Goal: Transaction & Acquisition: Purchase product/service

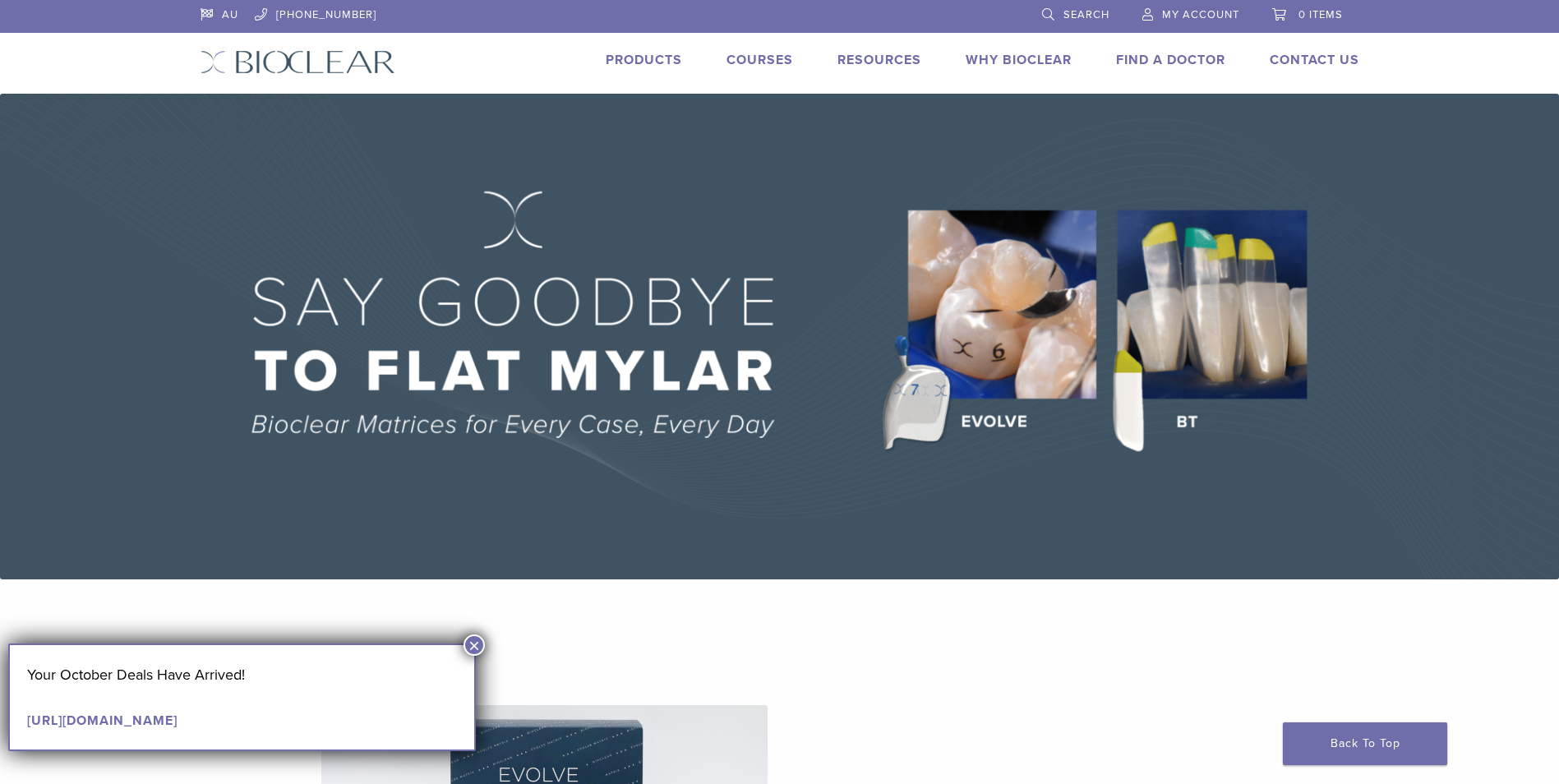
click at [479, 650] on button "×" at bounding box center [473, 645] width 21 height 21
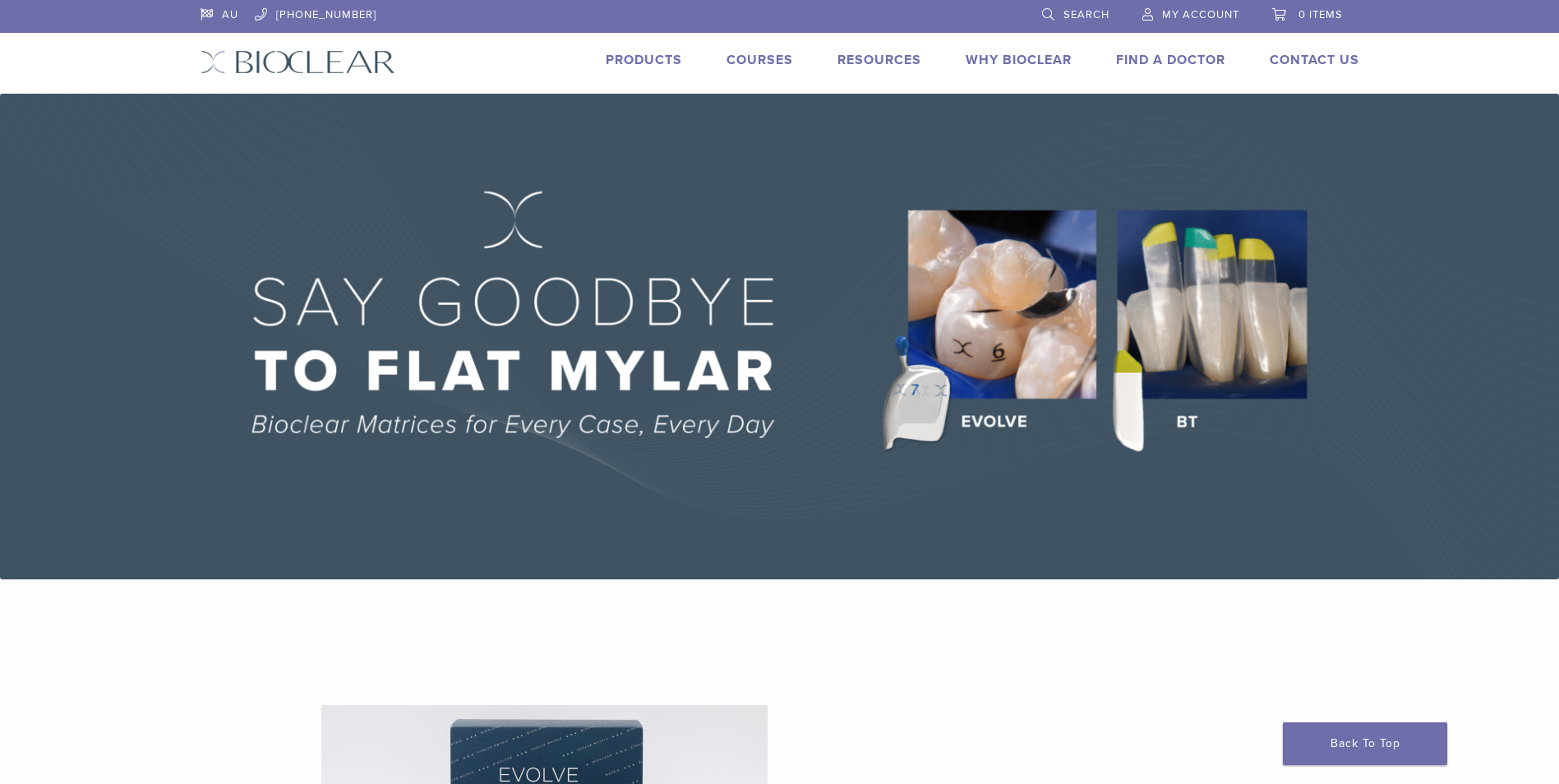
click at [990, 318] on img at bounding box center [780, 336] width 1559 height 485
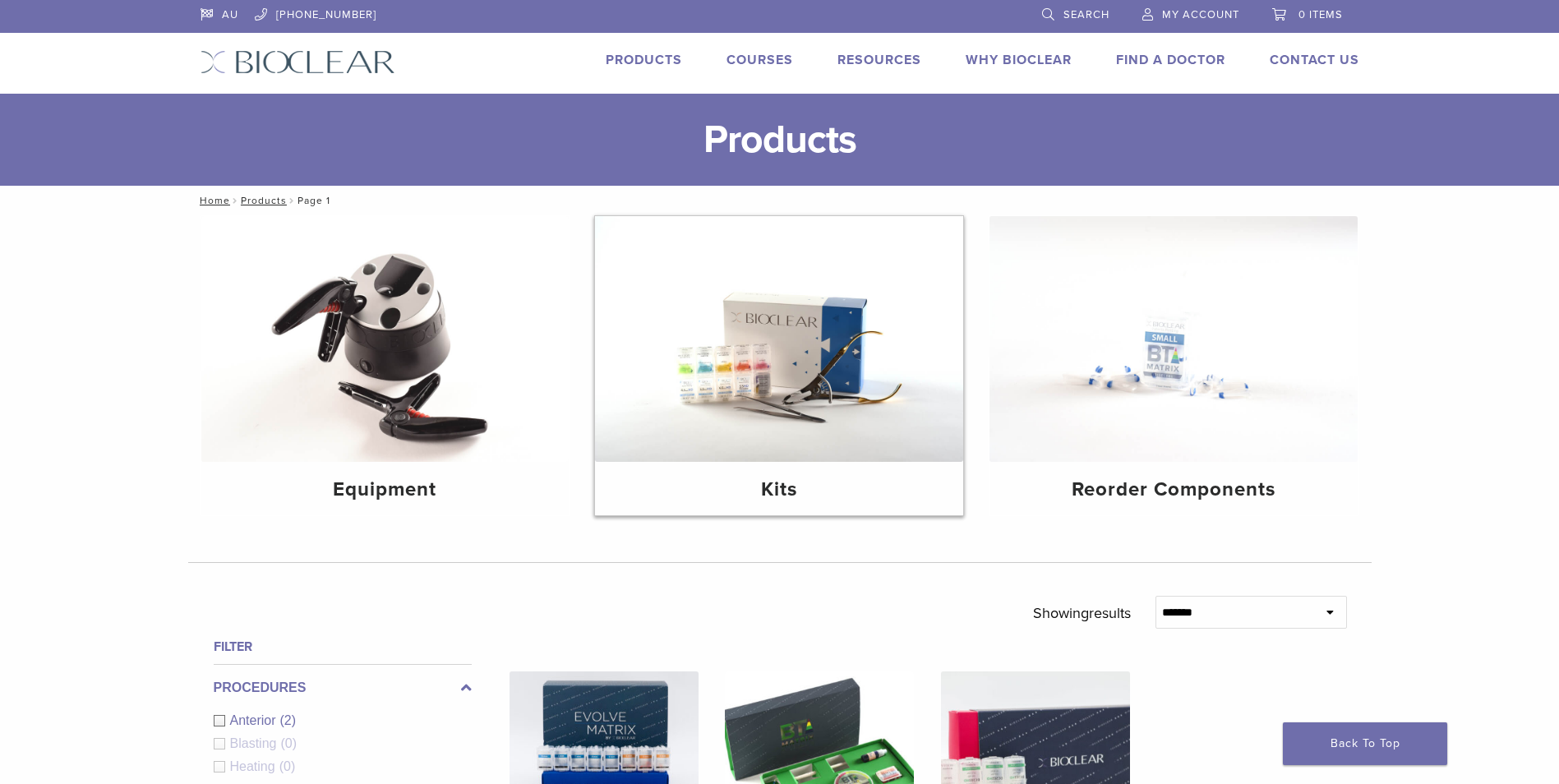
click at [748, 434] on img at bounding box center [779, 339] width 368 height 245
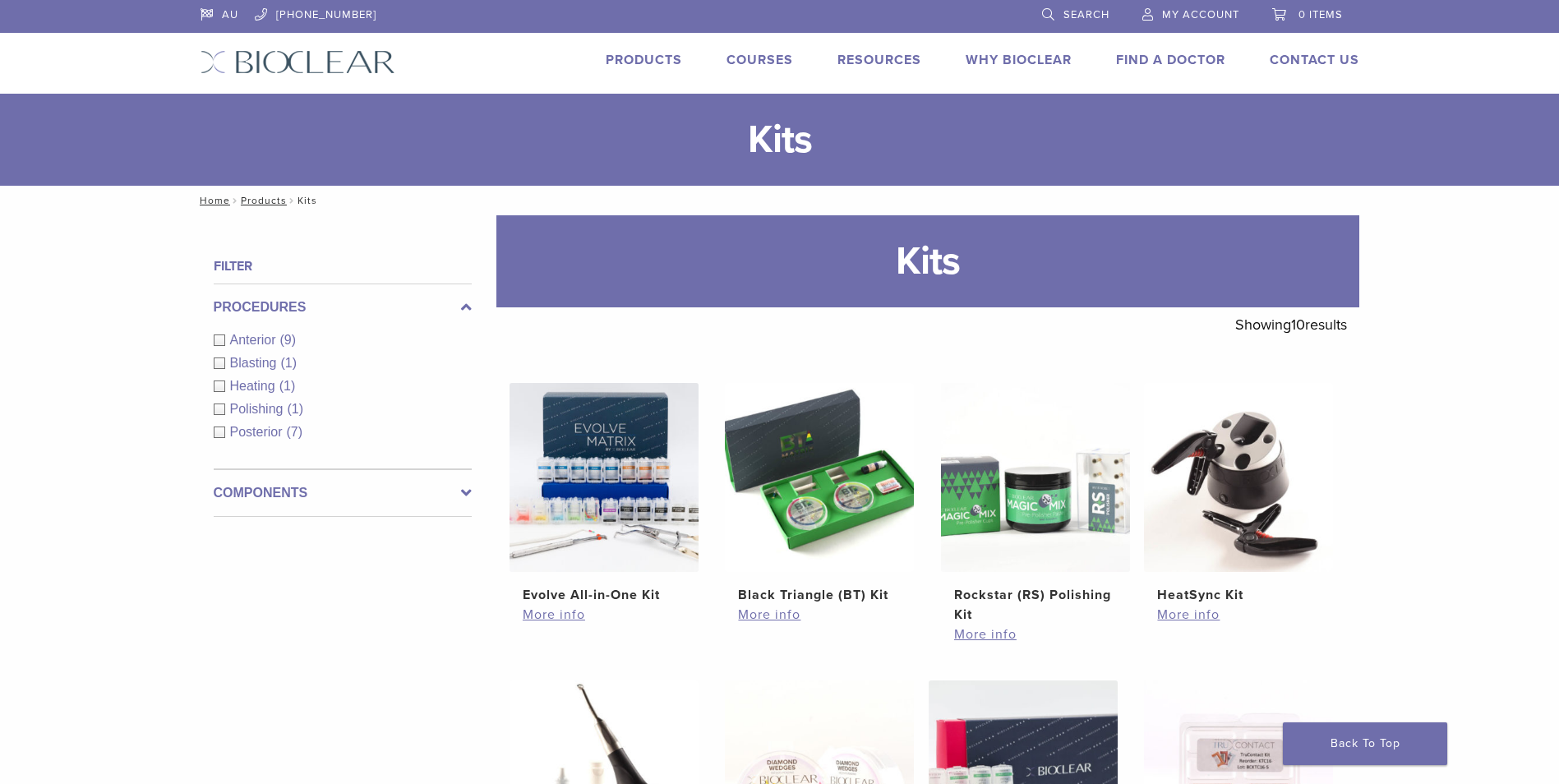
click at [618, 545] on img at bounding box center [604, 477] width 189 height 189
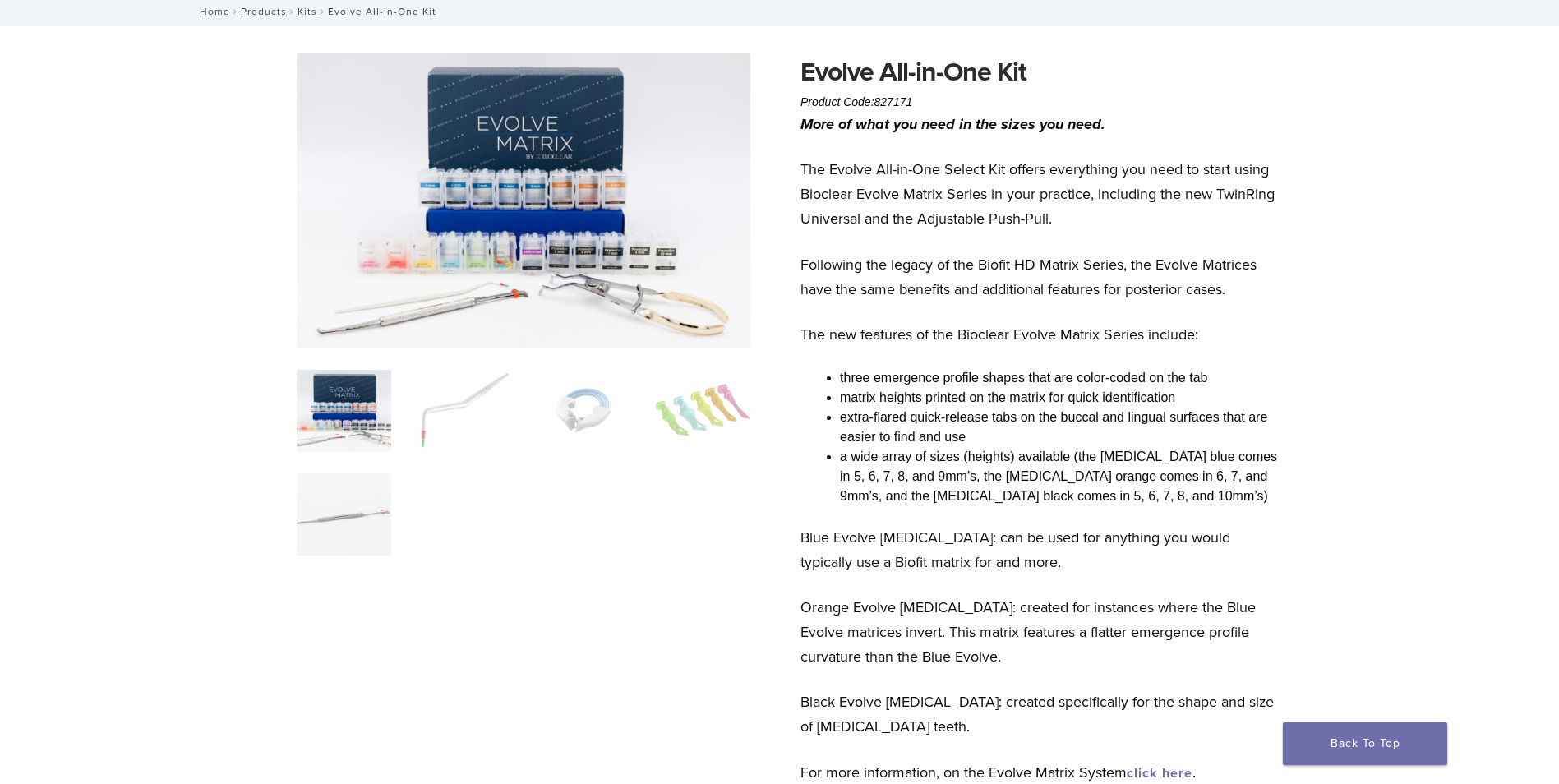
scroll to position [82, 0]
